Goal: Task Accomplishment & Management: Complete application form

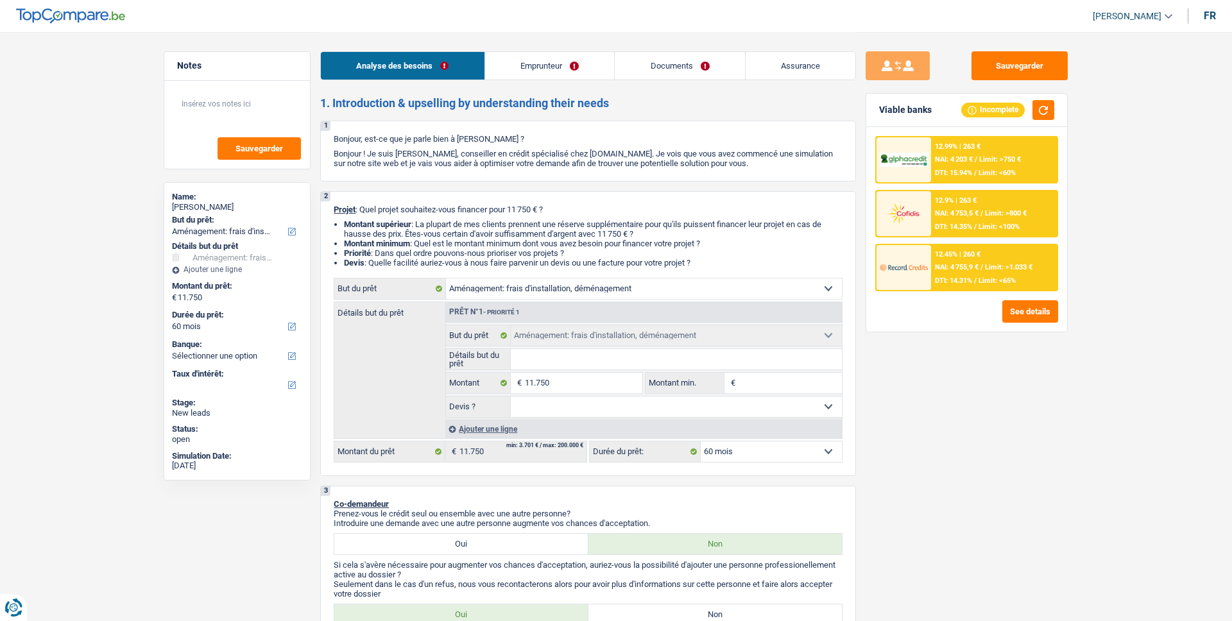
select select "movingOrInstallation"
select select "60"
select select "movingOrInstallation"
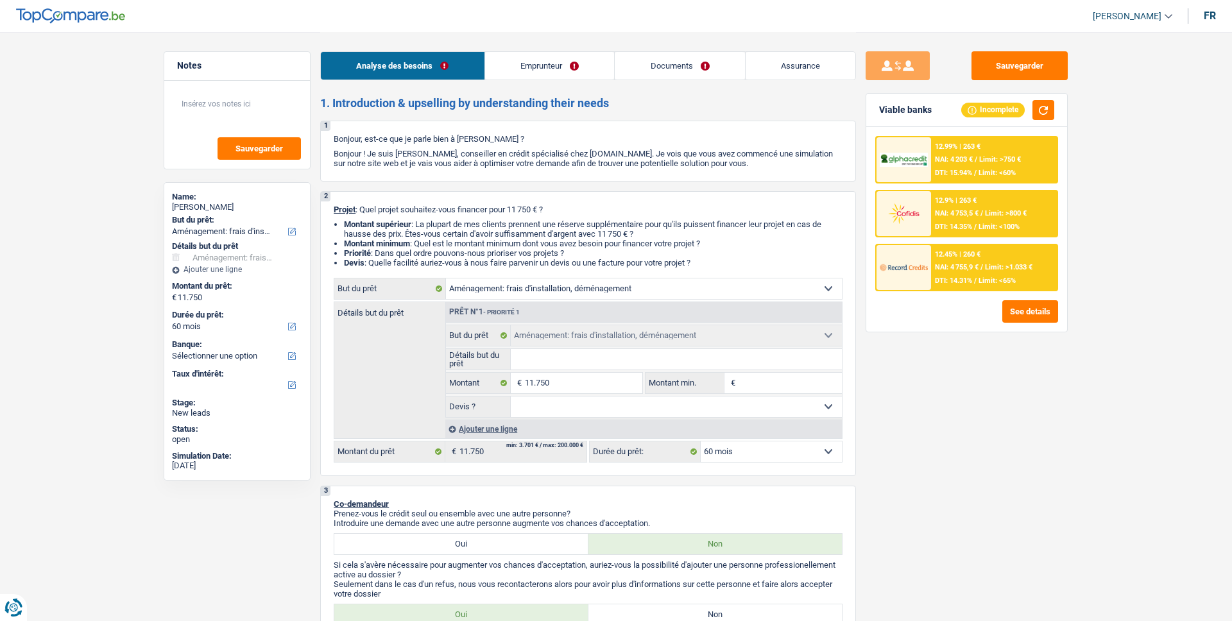
select select "60"
select select "privateEmployee"
select select "netSalary"
select select "mealVouchers"
select select "ownerWithoutMortgage"
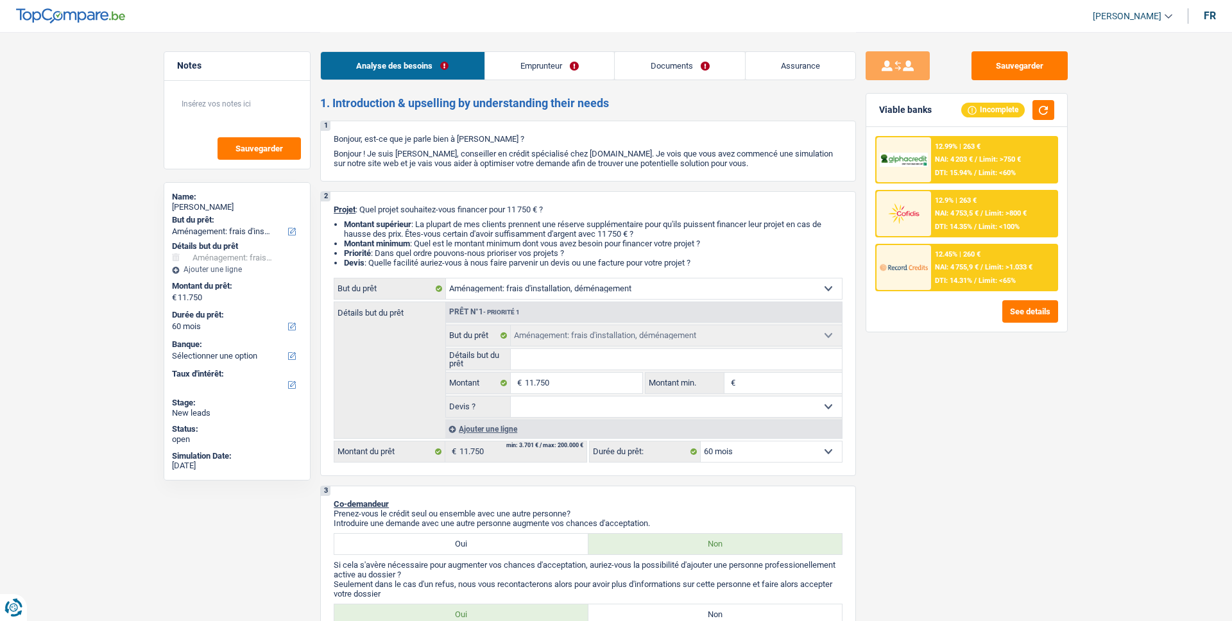
select select "personalLoan"
select select "education"
select select "120"
select select "carLoan"
select select "48"
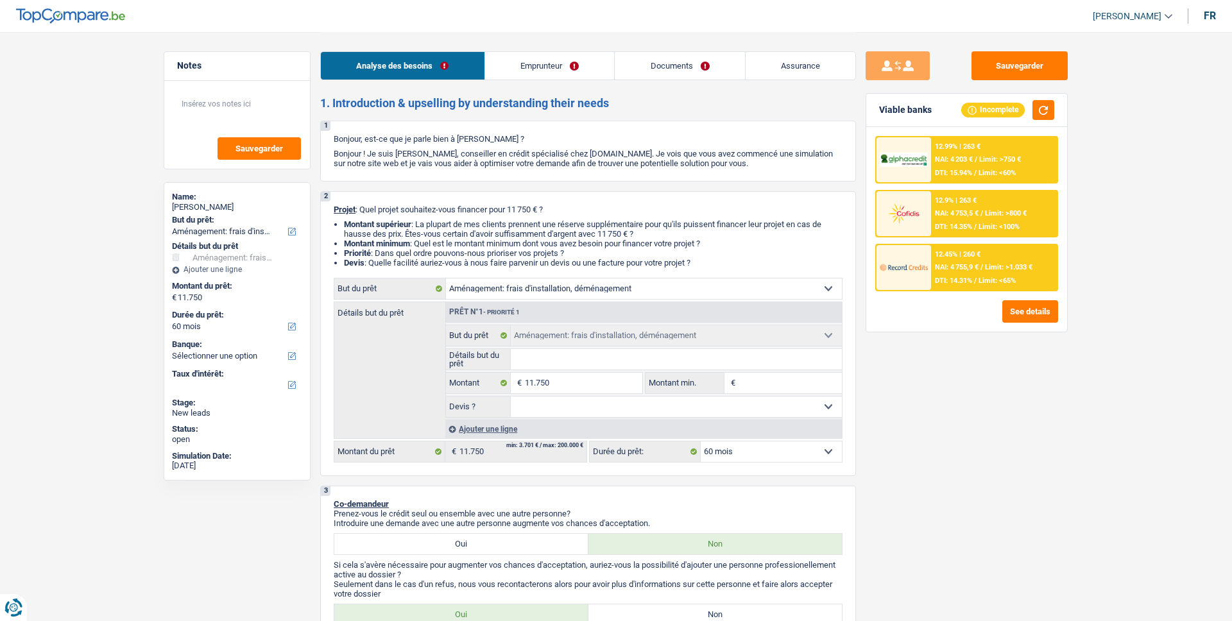
select select "movingOrInstallation"
select select "60"
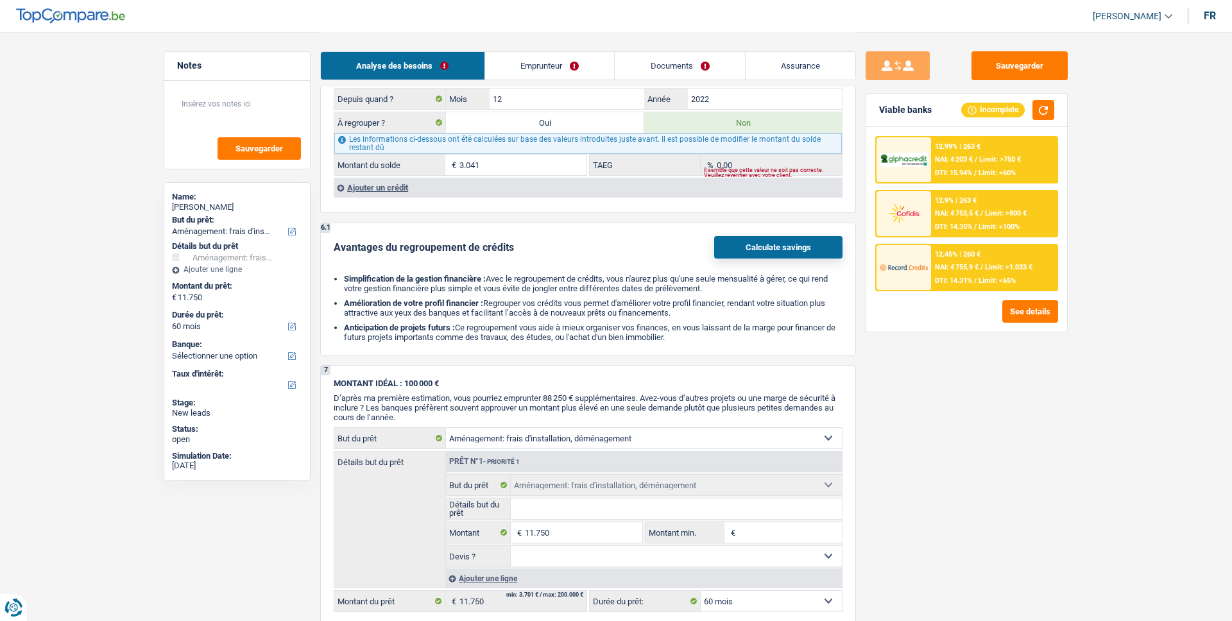
scroll to position [1427, 0]
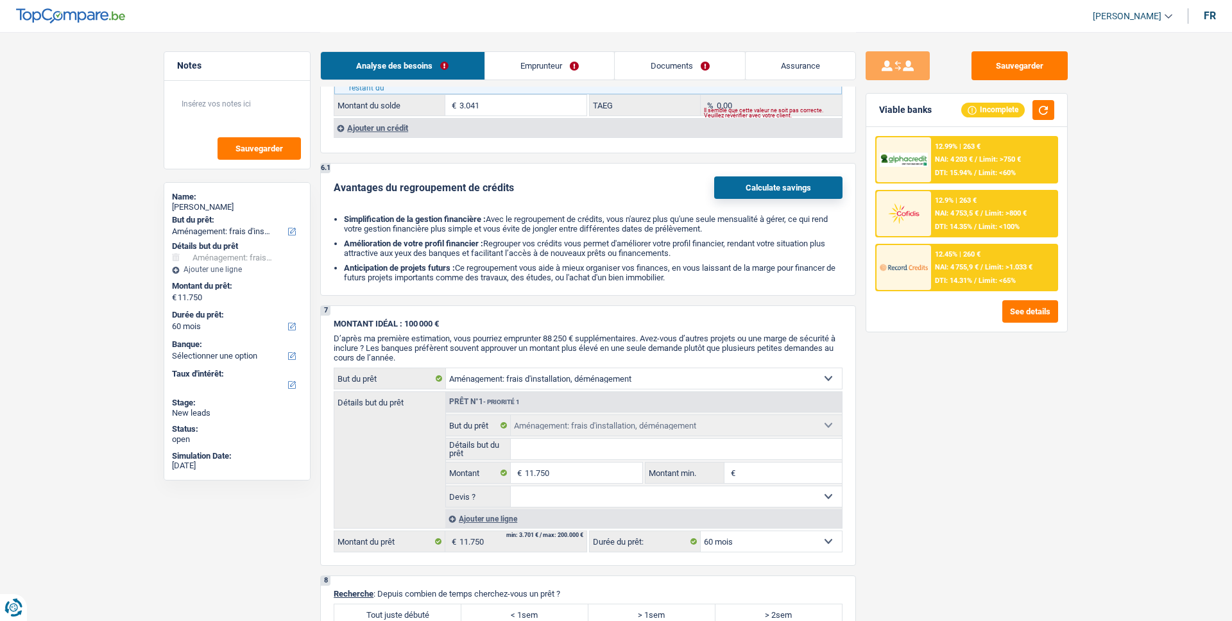
click at [804, 186] on button "Calculate savings" at bounding box center [778, 187] width 128 height 22
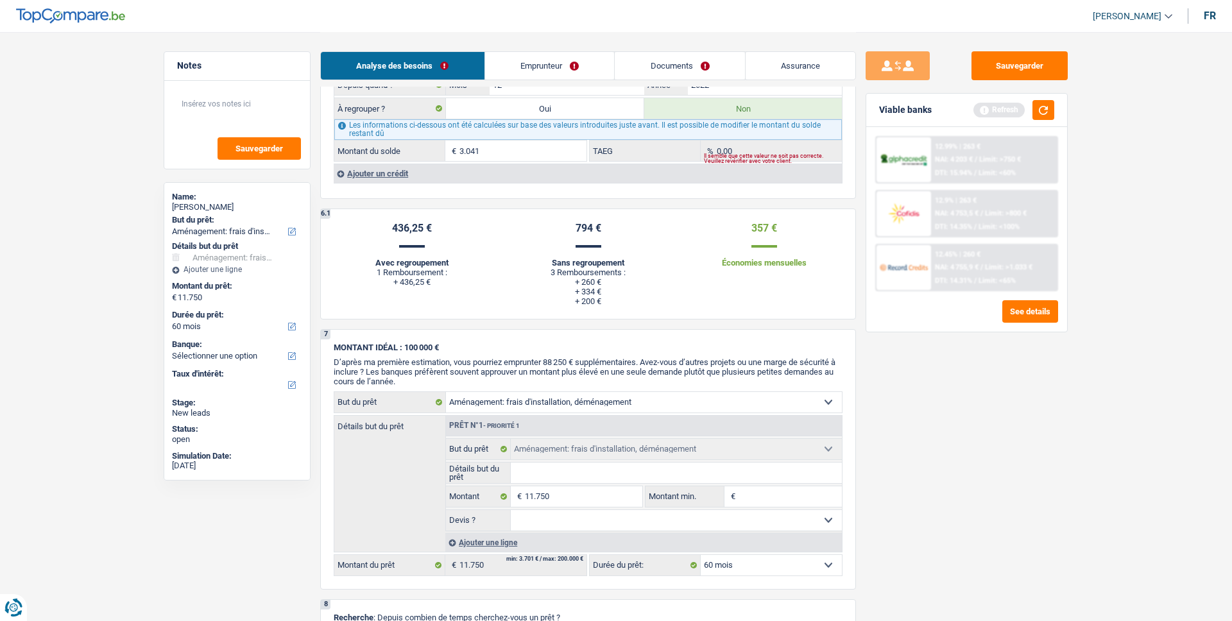
scroll to position [1372, 0]
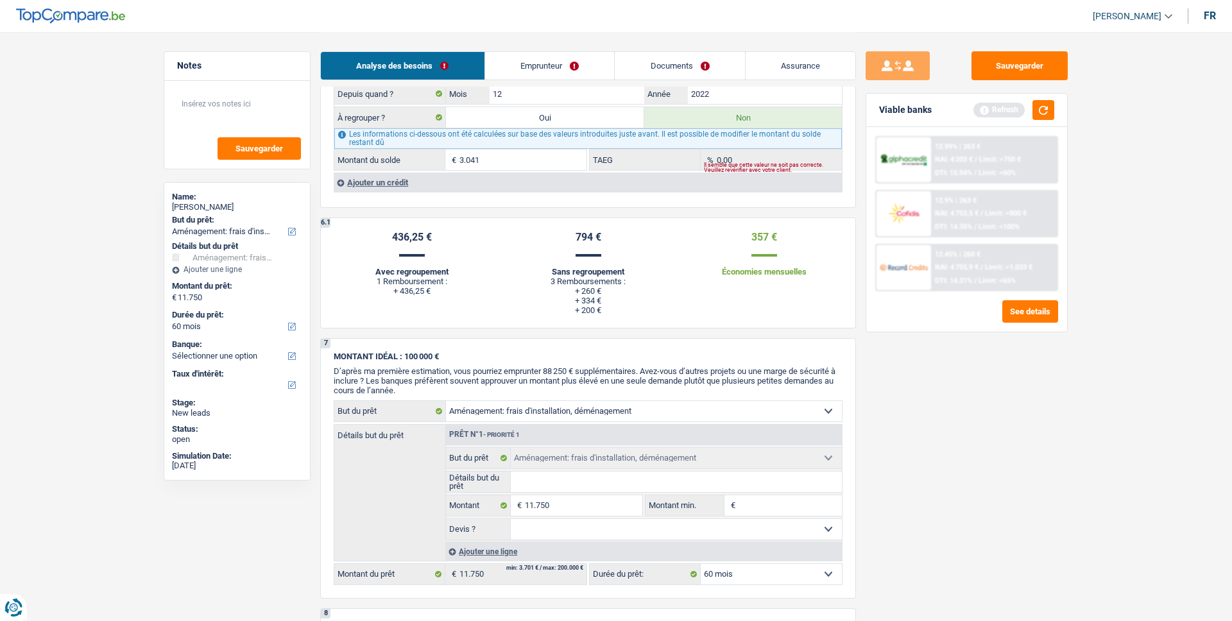
click at [410, 301] on div "436,25 € Avec regroupement 1 Remboursement : + 436,25 €" at bounding box center [412, 272] width 176 height 83
drag, startPoint x: 402, startPoint y: 296, endPoint x: 451, endPoint y: 296, distance: 49.4
click at [451, 296] on div "436,25 € Avec regroupement 1 Remboursement : + 436,25 €" at bounding box center [412, 272] width 176 height 83
drag, startPoint x: 445, startPoint y: 294, endPoint x: 383, endPoint y: 293, distance: 62.2
click at [383, 293] on li "+ 436,25 €" at bounding box center [412, 291] width 157 height 10
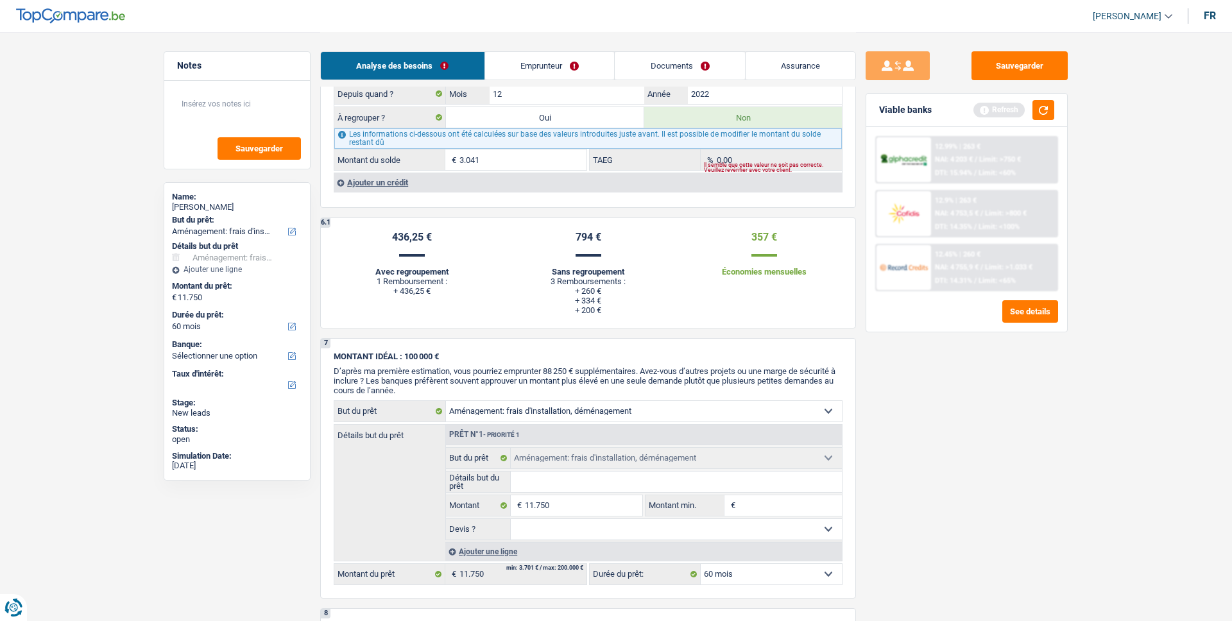
drag, startPoint x: 563, startPoint y: 289, endPoint x: 602, endPoint y: 304, distance: 42.4
click at [604, 305] on ul "+ 260 € + 334 € + 200 €" at bounding box center [588, 300] width 157 height 29
click at [604, 317] on div "6.1 Calculate savings 436,25 € Avec regroupement 1 Remboursement : + 436,25 € 7…" at bounding box center [588, 273] width 536 height 110
click at [634, 246] on div "794 € Sans regroupement 3 Remboursements : + 260 € + 334 € + 200 €" at bounding box center [588, 272] width 157 height 83
